Goal: Find specific page/section: Find specific page/section

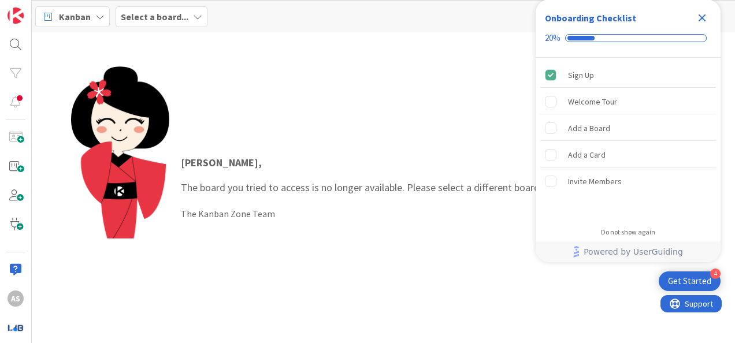
click at [700, 17] on icon "Close Checklist" at bounding box center [702, 18] width 14 height 14
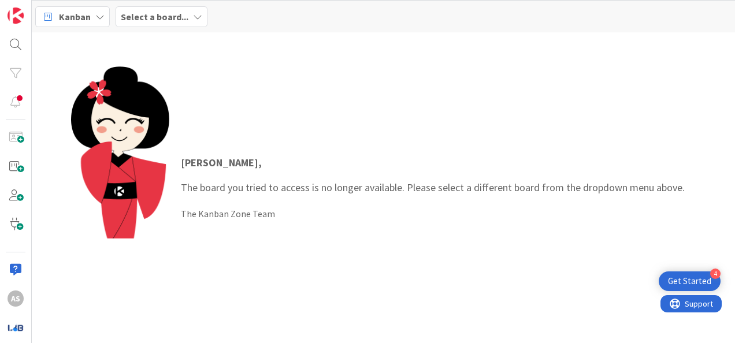
click at [186, 12] on div "Select a board..." at bounding box center [162, 16] width 92 height 21
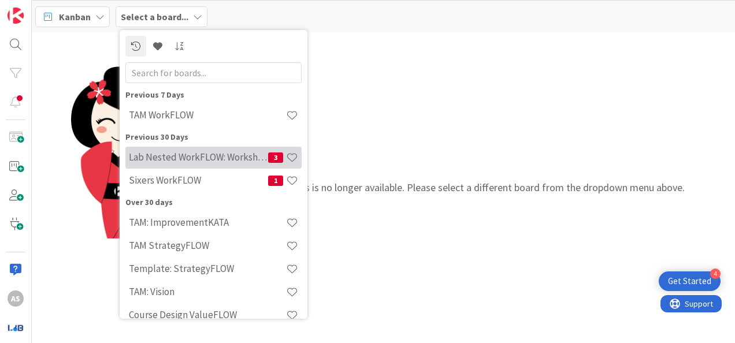
click at [200, 153] on h4 "Lab Nested WorkFLOW: Workshop" at bounding box center [198, 157] width 139 height 12
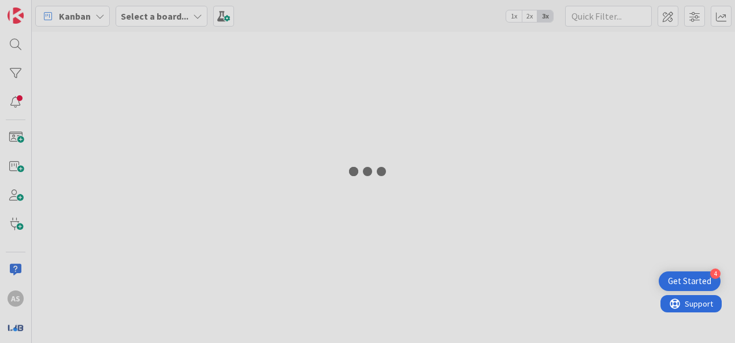
type input "TAM"
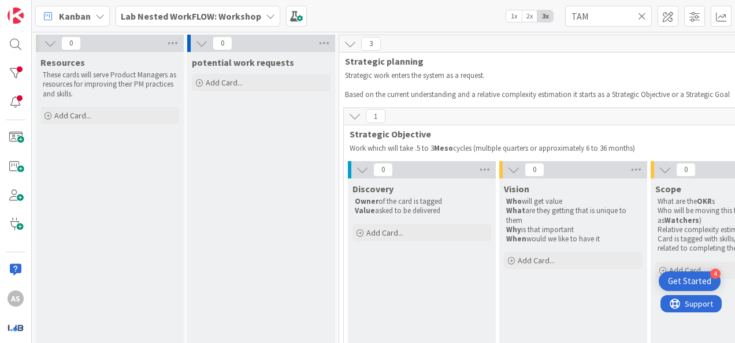
click at [191, 15] on b "Lab Nested WorkFLOW: Workshop" at bounding box center [191, 16] width 140 height 12
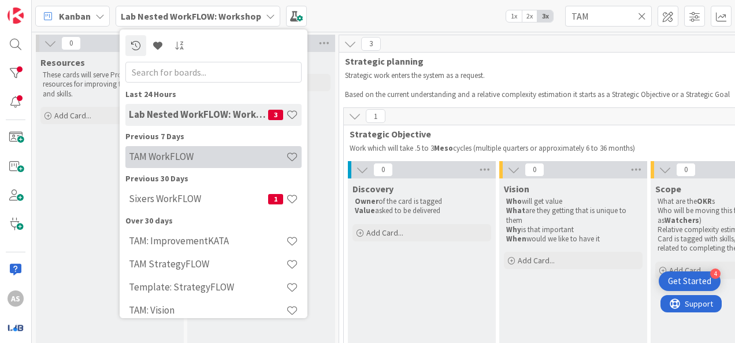
click at [168, 163] on div "TAM WorkFLOW" at bounding box center [213, 157] width 176 height 22
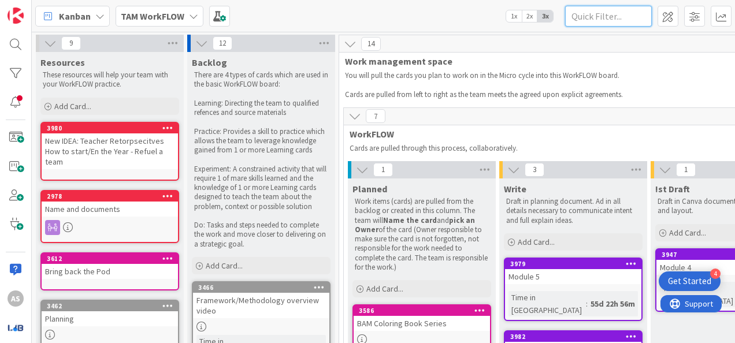
click at [597, 16] on input "text" at bounding box center [608, 16] width 87 height 21
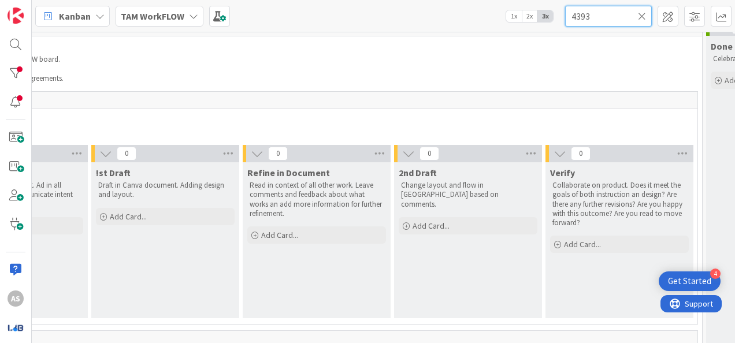
scroll to position [0, 560]
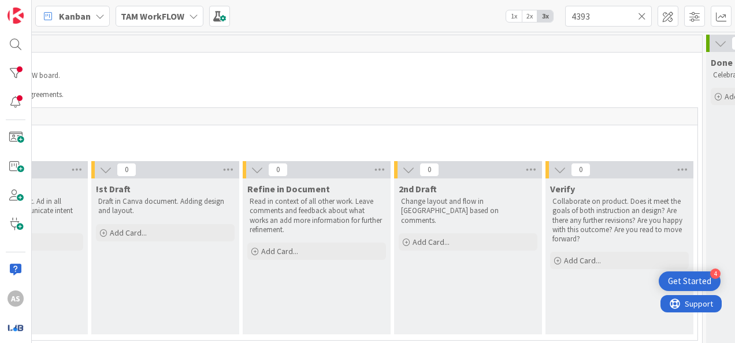
click at [170, 12] on b "TAM WorkFLOW" at bounding box center [153, 16] width 64 height 12
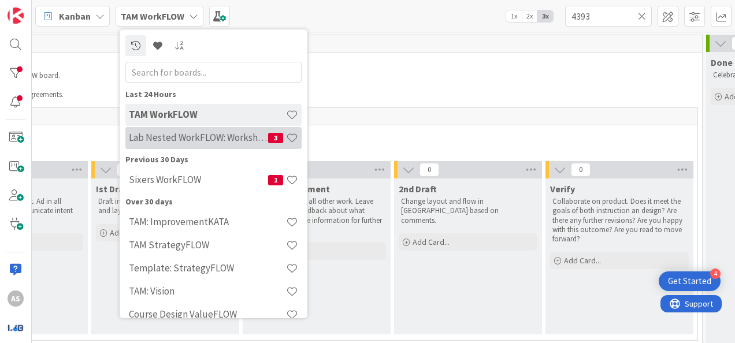
click at [179, 134] on h4 "Lab Nested WorkFLOW: Workshop" at bounding box center [198, 138] width 139 height 12
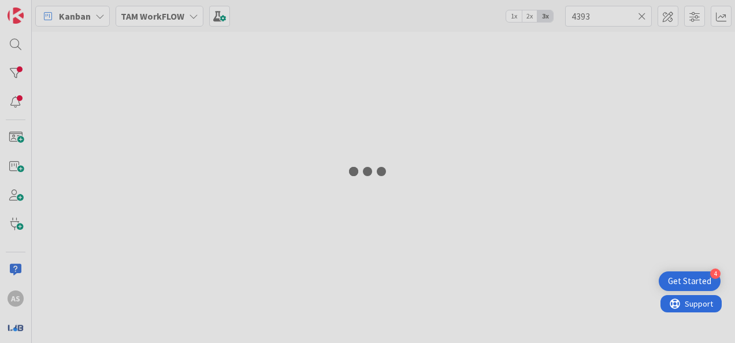
type input "TAM"
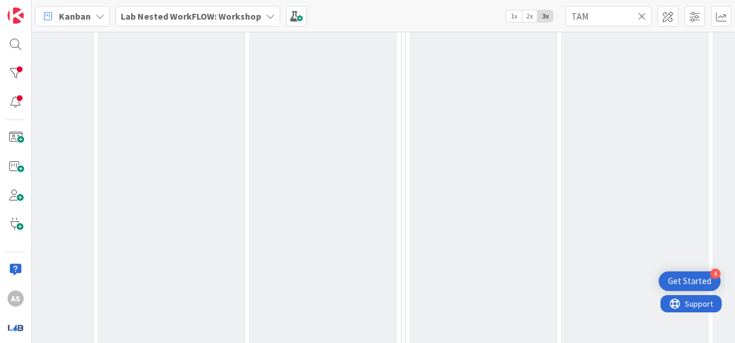
scroll to position [0, 705]
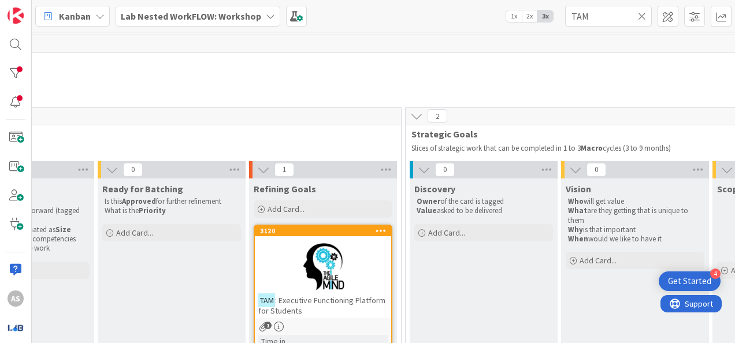
click at [642, 15] on icon at bounding box center [642, 16] width 8 height 10
click at [616, 21] on input "text" at bounding box center [608, 16] width 87 height 21
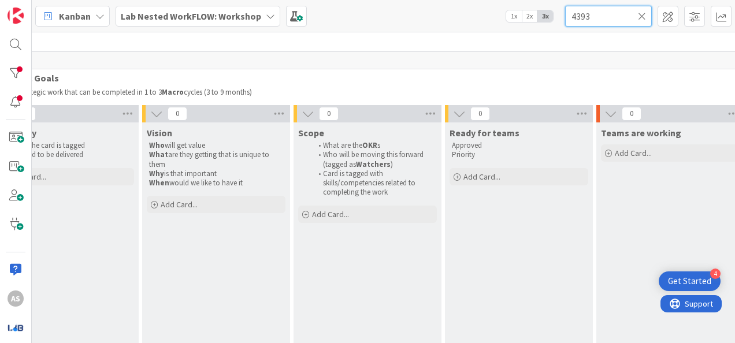
scroll to position [0, 1124]
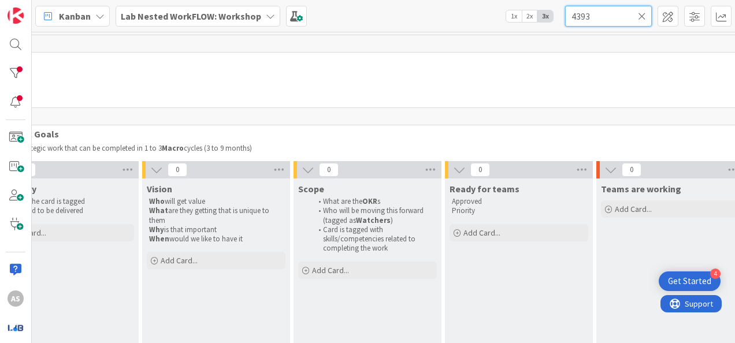
click at [611, 20] on input "4393" at bounding box center [608, 16] width 87 height 21
type input "4393"
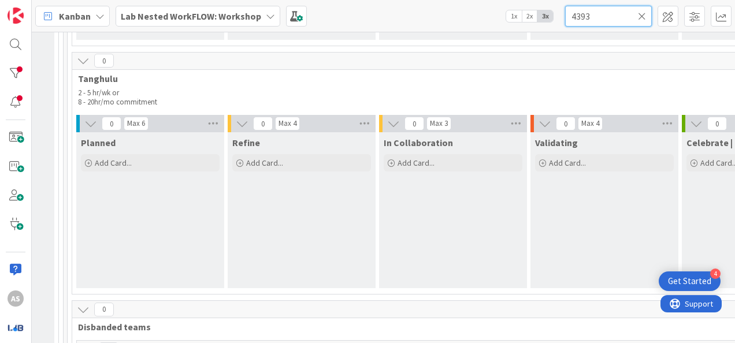
scroll to position [4070, 1814]
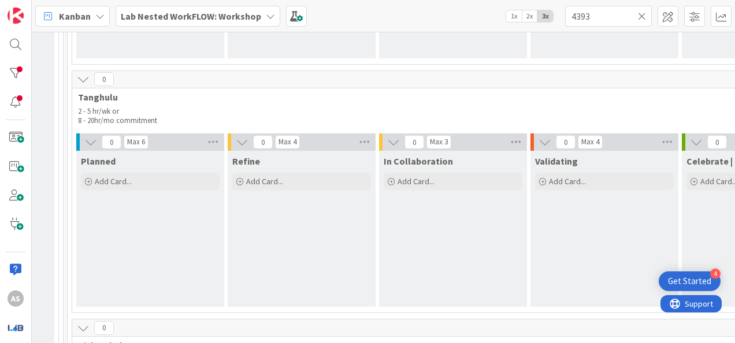
click at [643, 14] on icon at bounding box center [642, 16] width 8 height 10
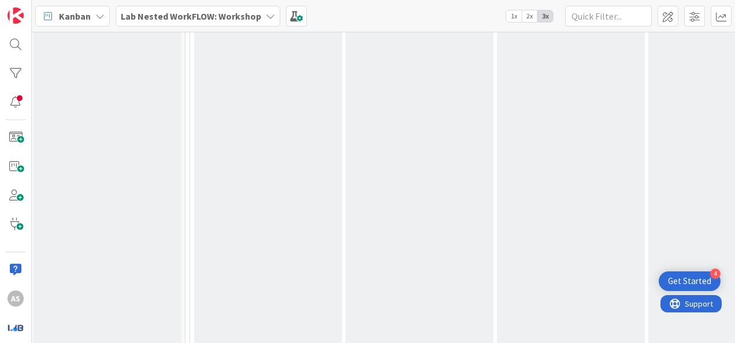
scroll to position [4675, 86]
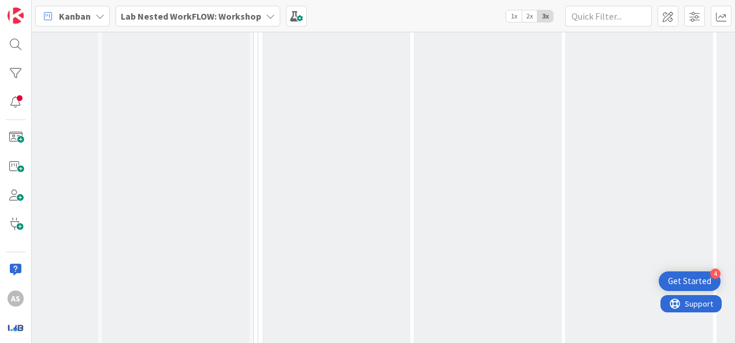
click at [158, 14] on b "Lab Nested WorkFLOW: Workshop" at bounding box center [191, 16] width 140 height 12
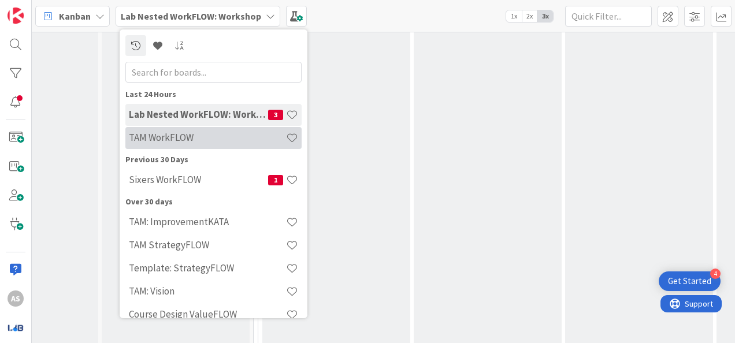
click at [190, 147] on div "TAM WorkFLOW" at bounding box center [213, 138] width 176 height 22
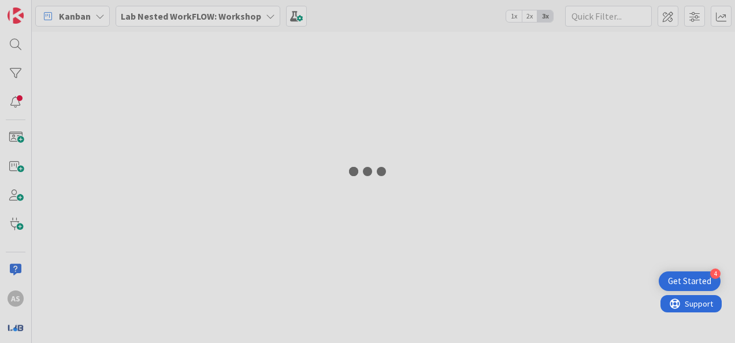
type input "4393"
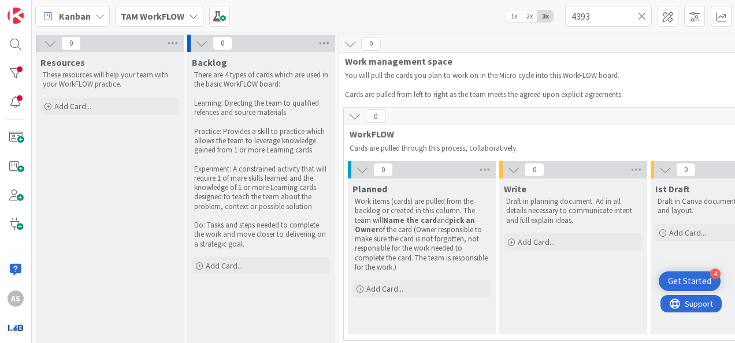
click at [641, 14] on icon at bounding box center [642, 16] width 8 height 10
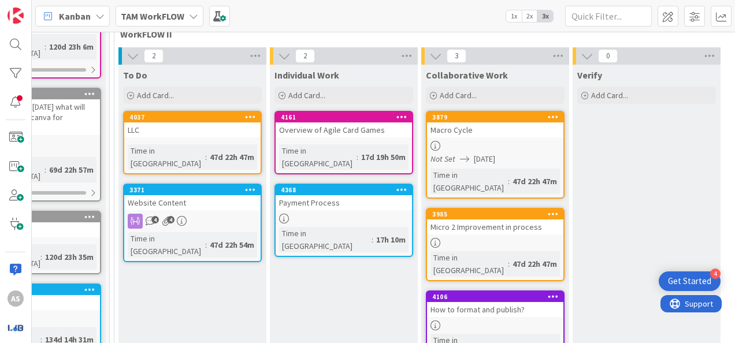
scroll to position [474, 229]
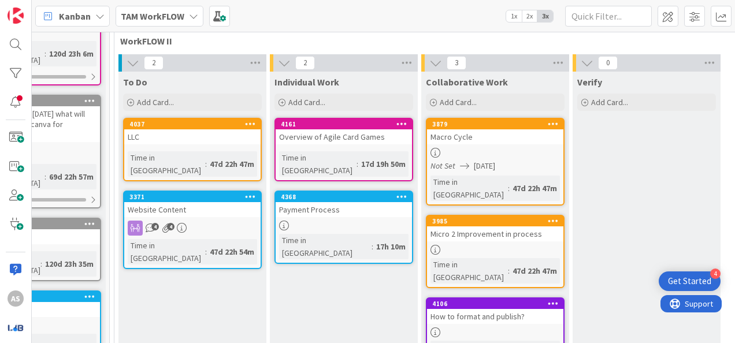
click at [230, 191] on link "3371 Website Content 4 4 Time in [GEOGRAPHIC_DATA] : 47d 22h 54m" at bounding box center [192, 230] width 139 height 79
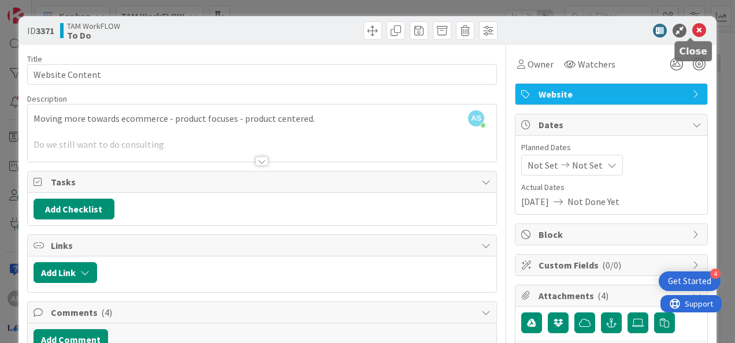
click at [694, 27] on icon at bounding box center [700, 31] width 14 height 14
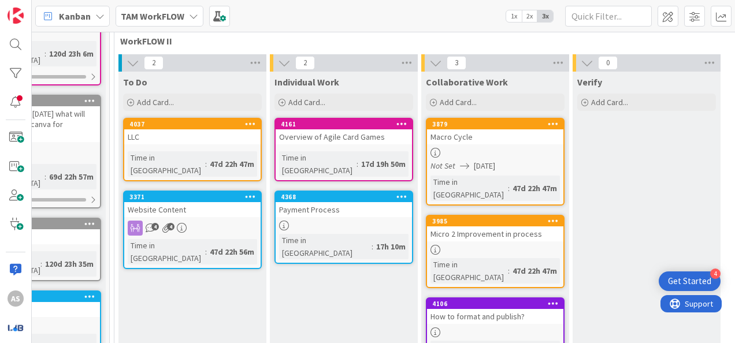
click at [330, 191] on link "4368 Payment Process Time in [GEOGRAPHIC_DATA] : 17h 10m" at bounding box center [344, 227] width 139 height 73
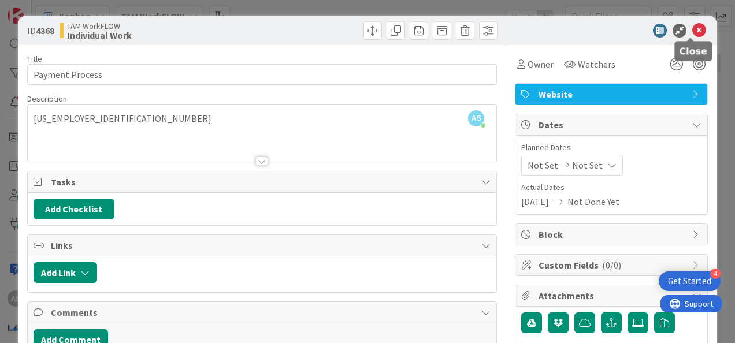
click at [694, 31] on icon at bounding box center [700, 31] width 14 height 14
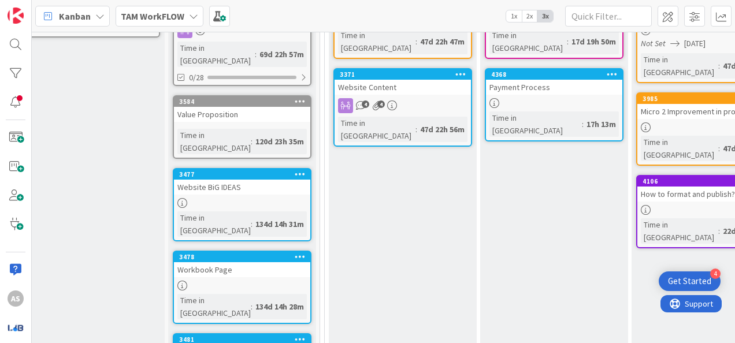
scroll to position [597, 21]
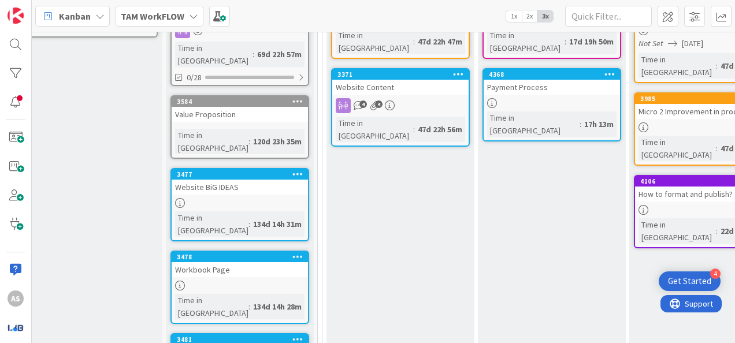
click at [80, 106] on div "Resources These resources will help your team with your WorkFLOW practice. Add …" at bounding box center [88, 17] width 148 height 1124
click at [182, 14] on b "TAM WorkFLOW" at bounding box center [153, 16] width 64 height 12
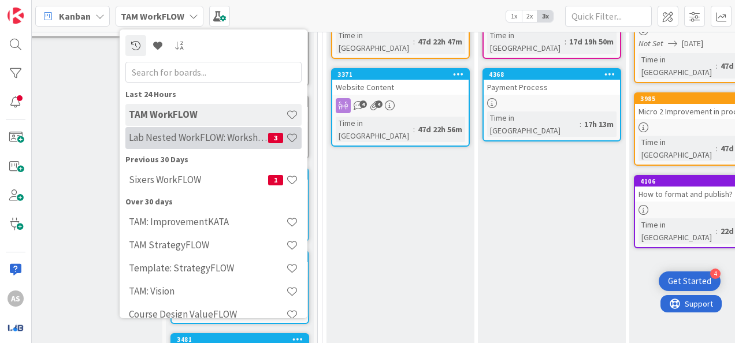
click at [190, 138] on h4 "Lab Nested WorkFLOW: Workshop" at bounding box center [198, 138] width 139 height 12
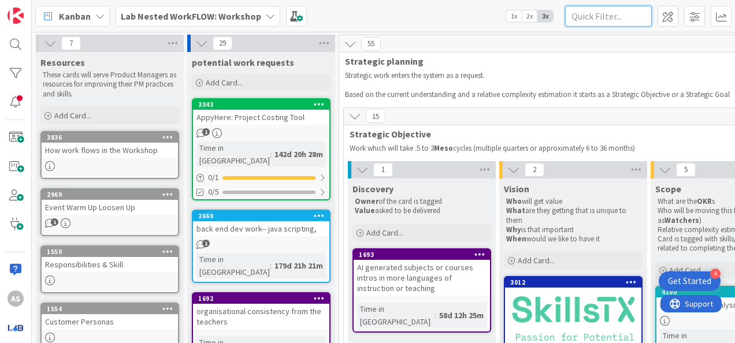
click at [623, 19] on input "text" at bounding box center [608, 16] width 87 height 21
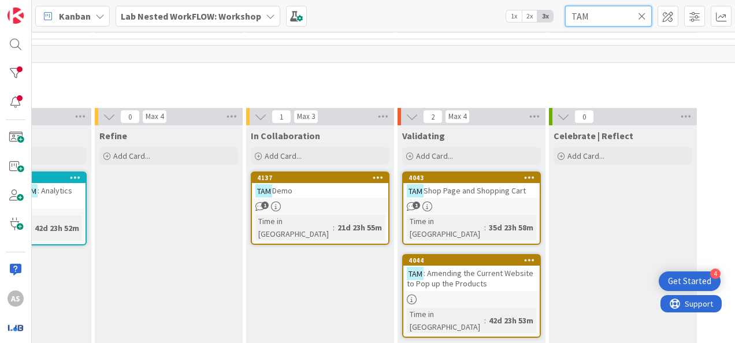
scroll to position [4095, 1952]
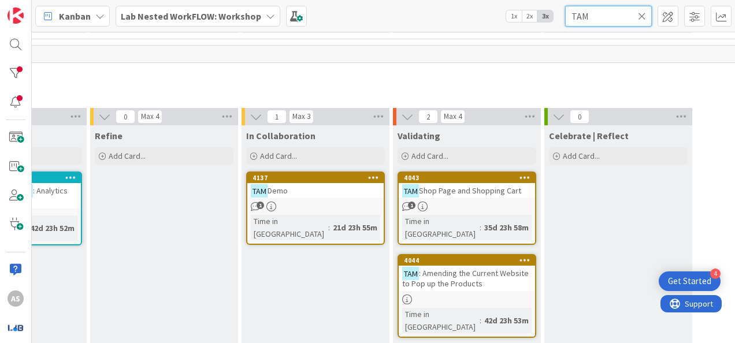
type input "TAM"
